Goal: Task Accomplishment & Management: Complete application form

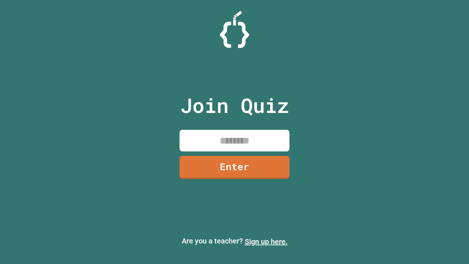
click at [266, 241] on link "Sign up here." at bounding box center [266, 241] width 43 height 9
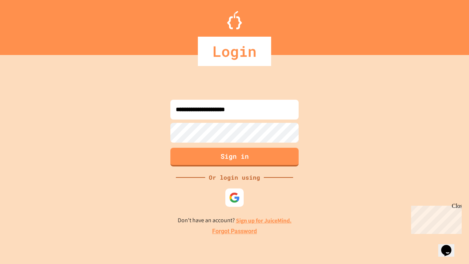
type input "**********"
